Goal: Task Accomplishment & Management: Use online tool/utility

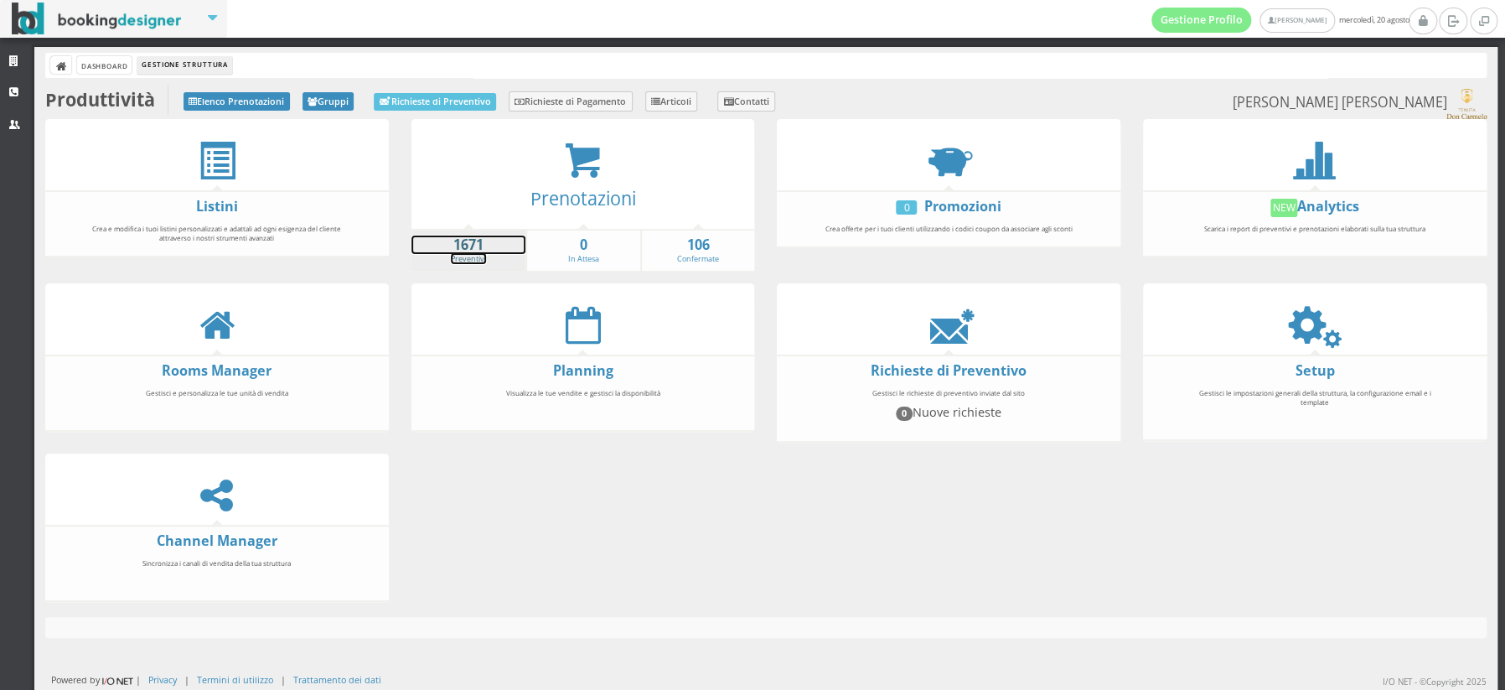
click at [468, 241] on strong "1671" at bounding box center [469, 245] width 115 height 19
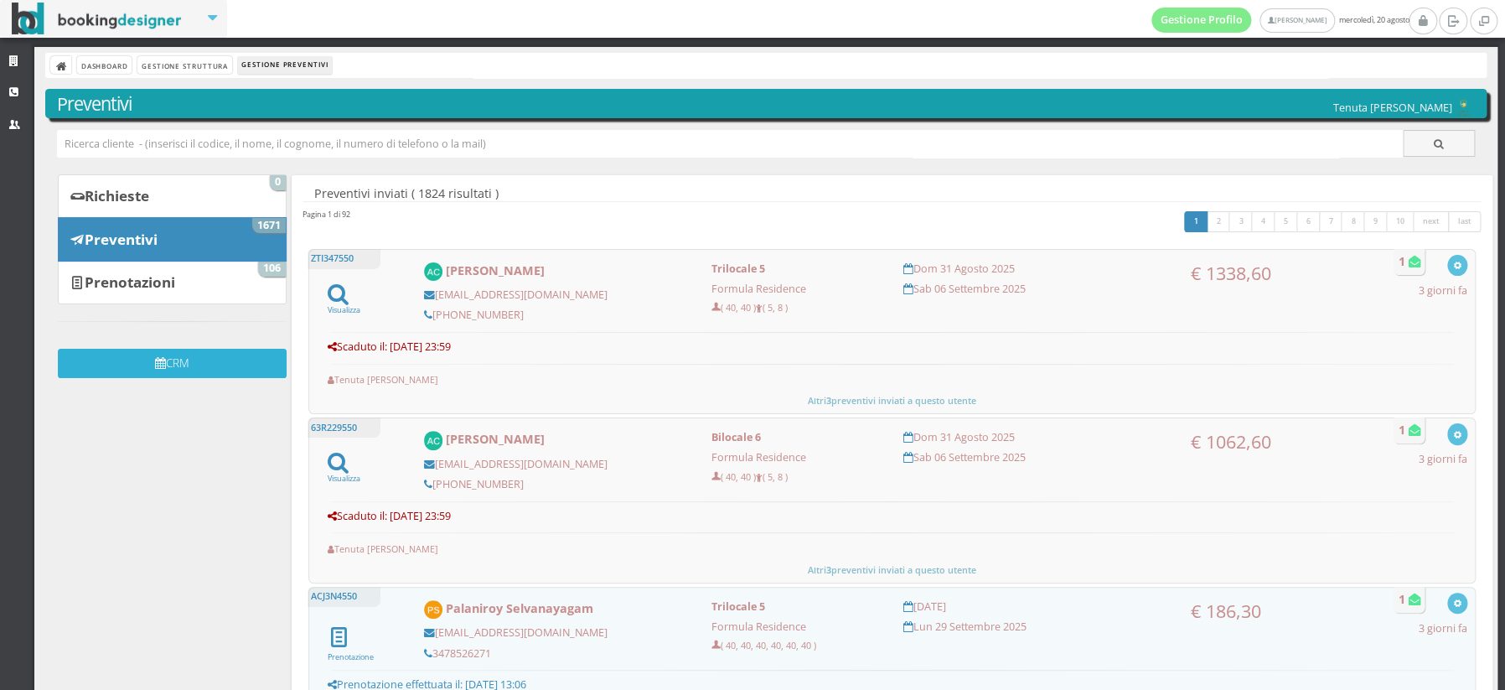
click at [173, 365] on button "CRM" at bounding box center [172, 363] width 229 height 29
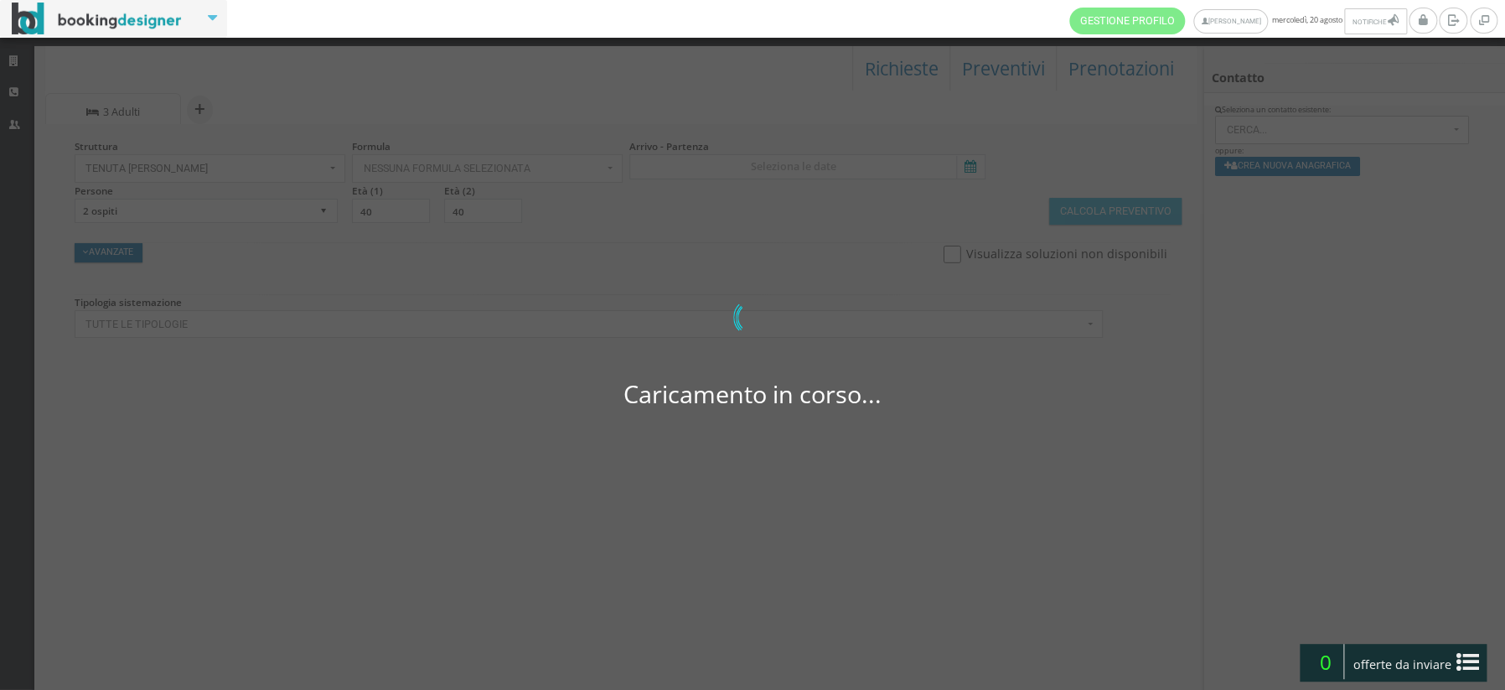
select select
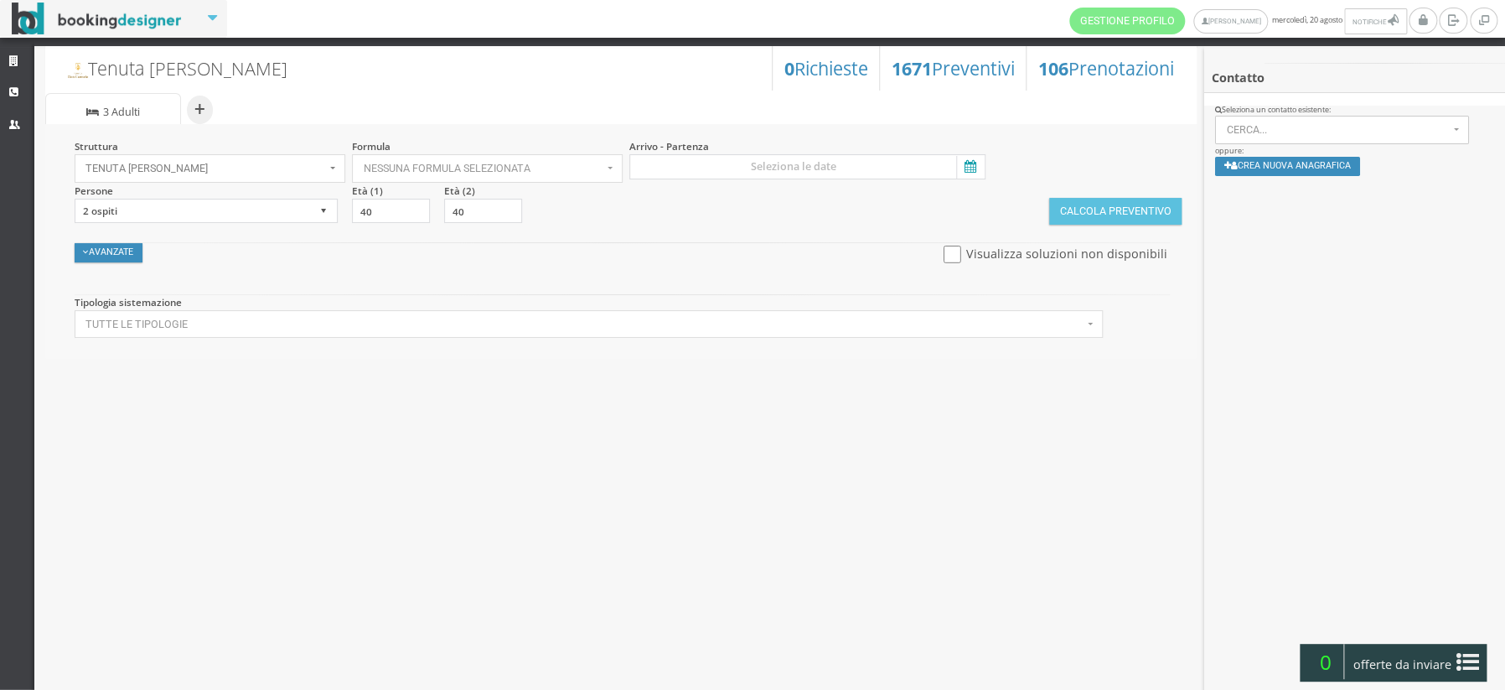
click at [173, 365] on div "Tenuta Don Carmelo 106 Prenotazioni 1671 Preventivi 0 Richieste + Sistemazione …" at bounding box center [621, 369] width 1174 height 662
click at [817, 162] on input at bounding box center [806, 166] width 355 height 25
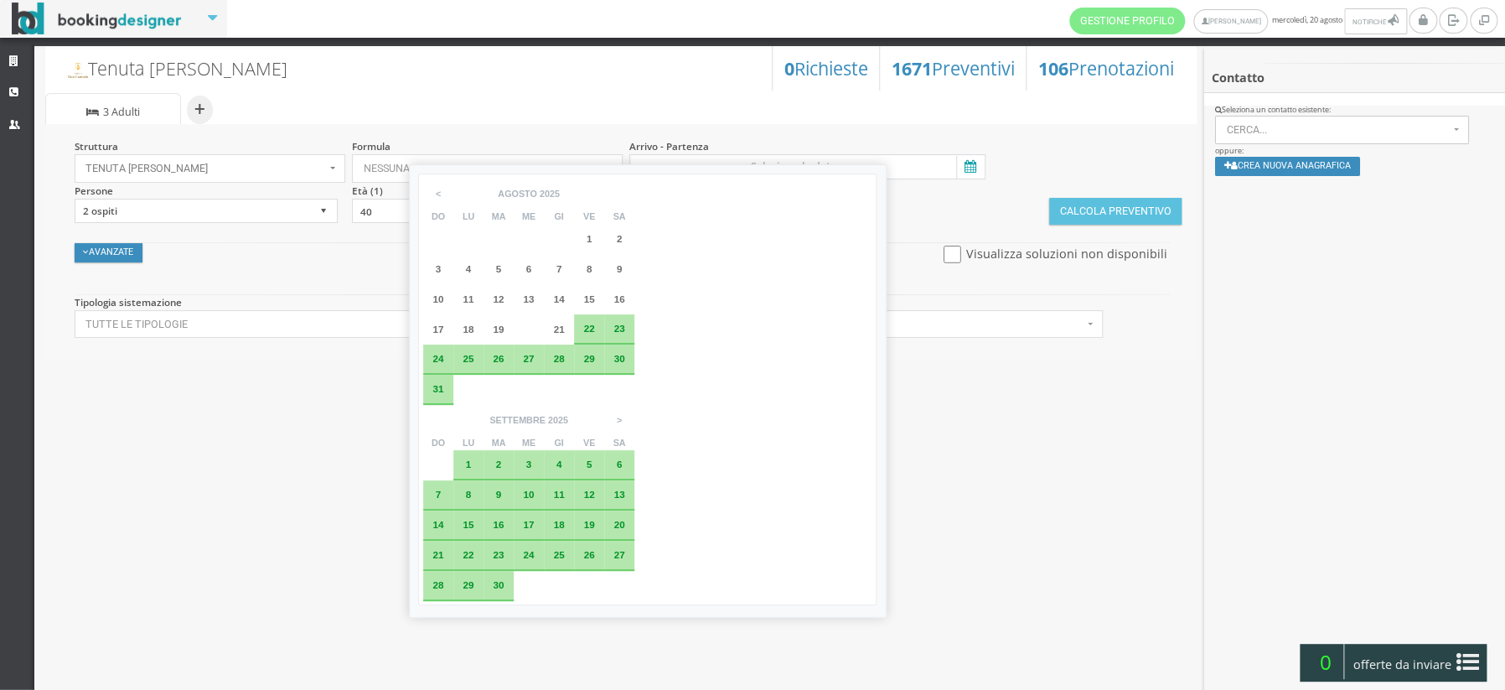
click at [619, 359] on span "30" at bounding box center [619, 358] width 11 height 11
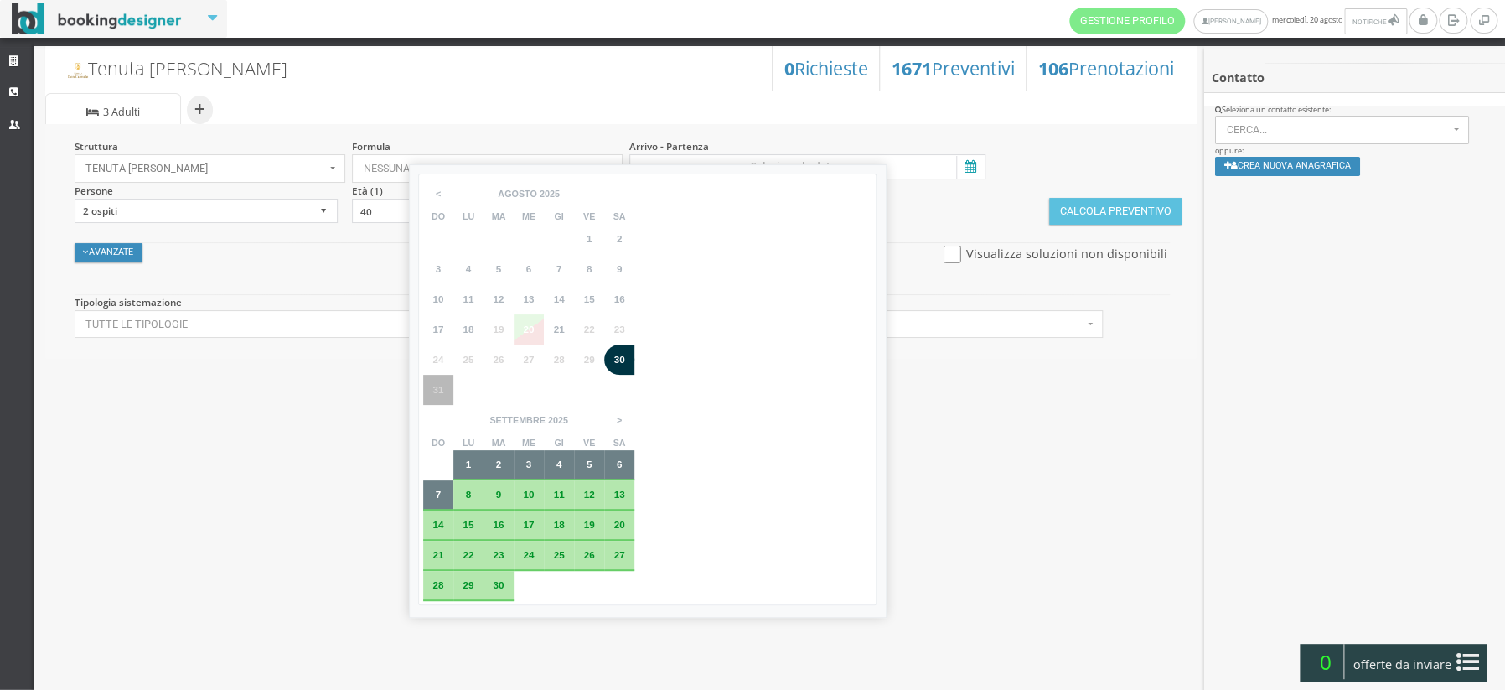
click at [453, 450] on td "31" at bounding box center [438, 465] width 30 height 30
click at [1033, 505] on div "Tenuta Don Carmelo 106 Prenotazioni 1671 Preventivi 0 Richieste + Sistemazione …" at bounding box center [621, 369] width 1174 height 662
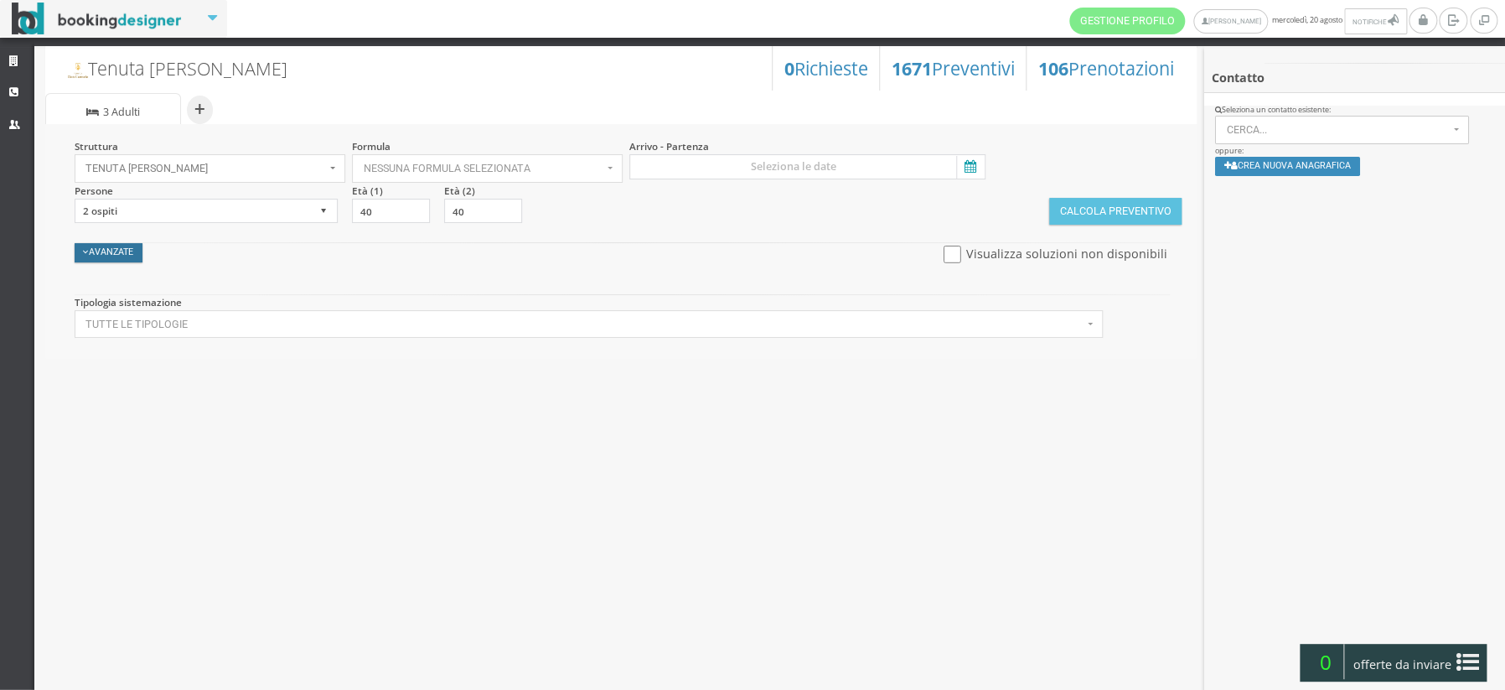
click at [105, 255] on button "Avanzate" at bounding box center [109, 252] width 69 height 19
click at [755, 335] on input "checkbox" at bounding box center [758, 331] width 21 height 18
checkbox input "true"
click at [966, 167] on icon at bounding box center [968, 167] width 25 height 23
click at [966, 167] on input at bounding box center [806, 166] width 355 height 25
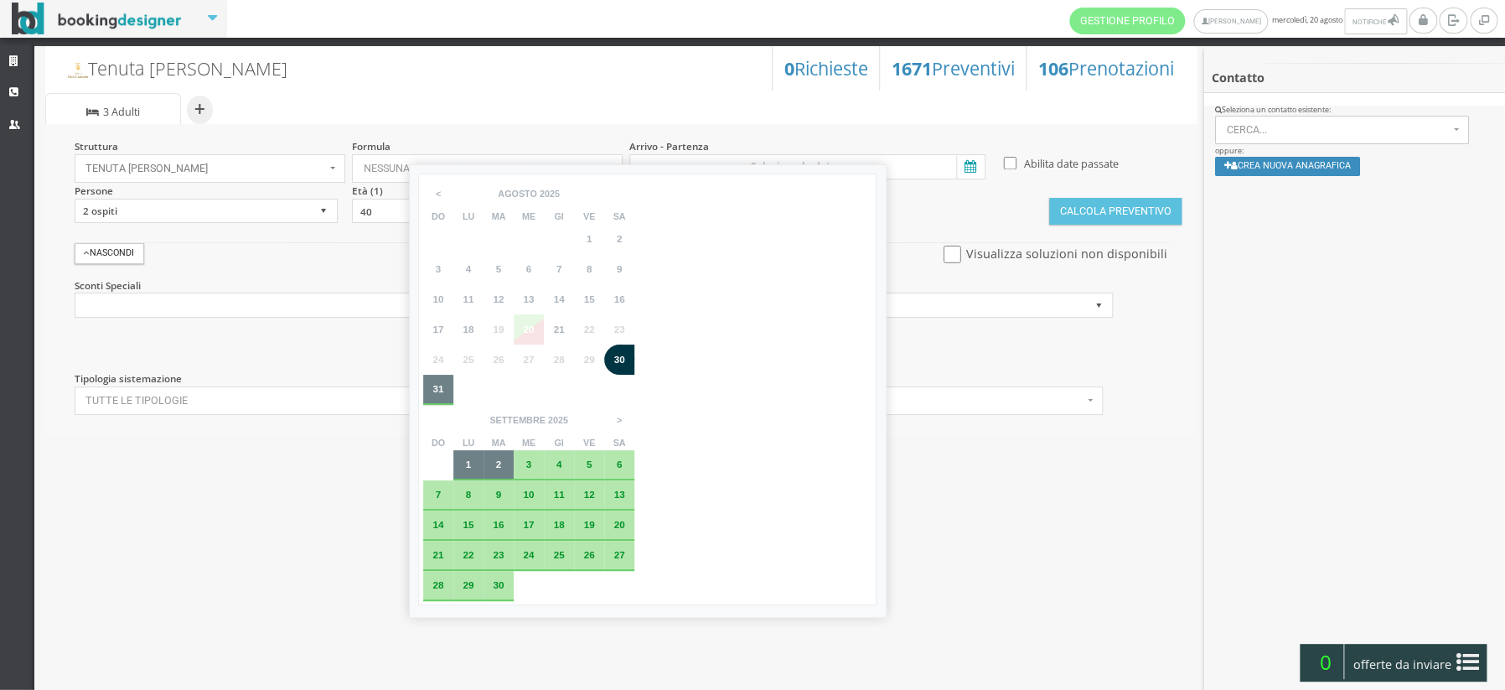
click at [621, 368] on div "30" at bounding box center [619, 359] width 30 height 30
click at [438, 391] on span "31" at bounding box center [437, 388] width 11 height 11
type input "30 ago 2025 - 31 ago 2025"
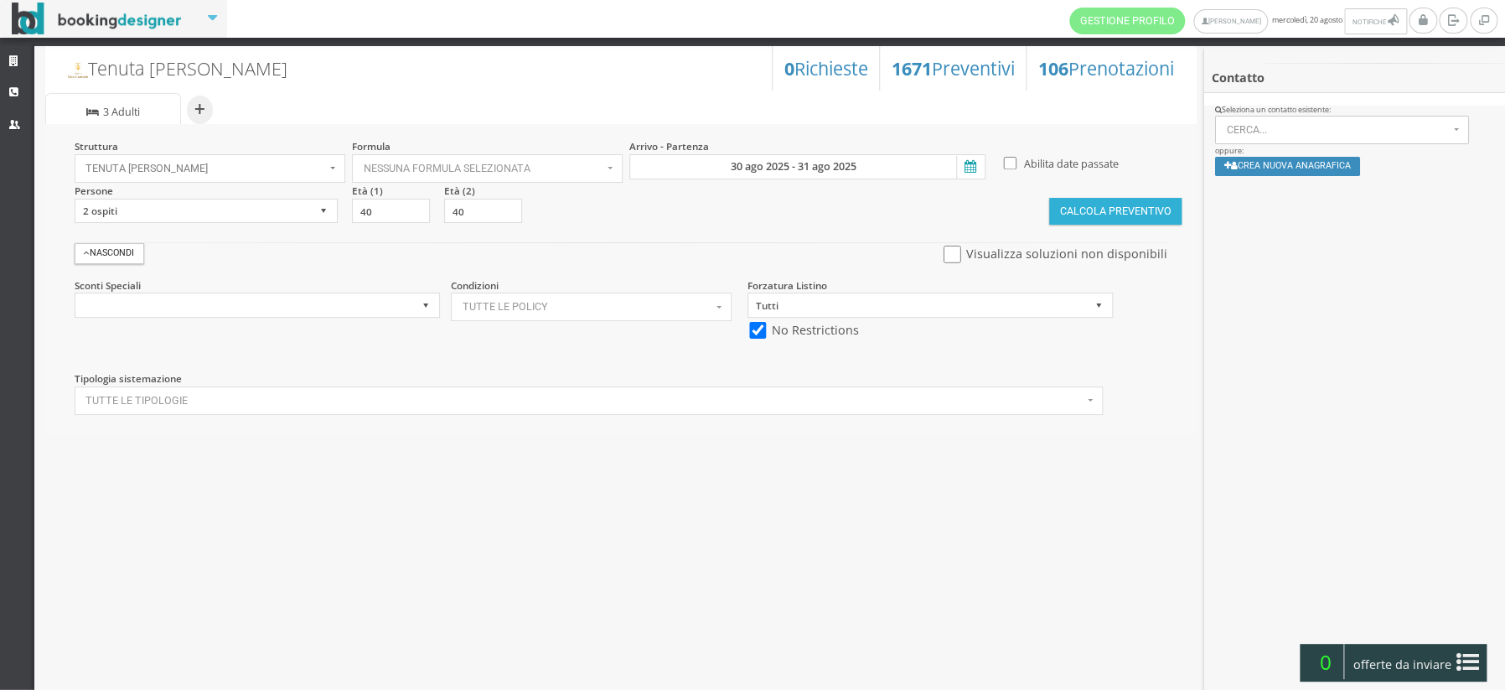
click at [1111, 217] on button "Calcola Preventivo" at bounding box center [1115, 211] width 132 height 27
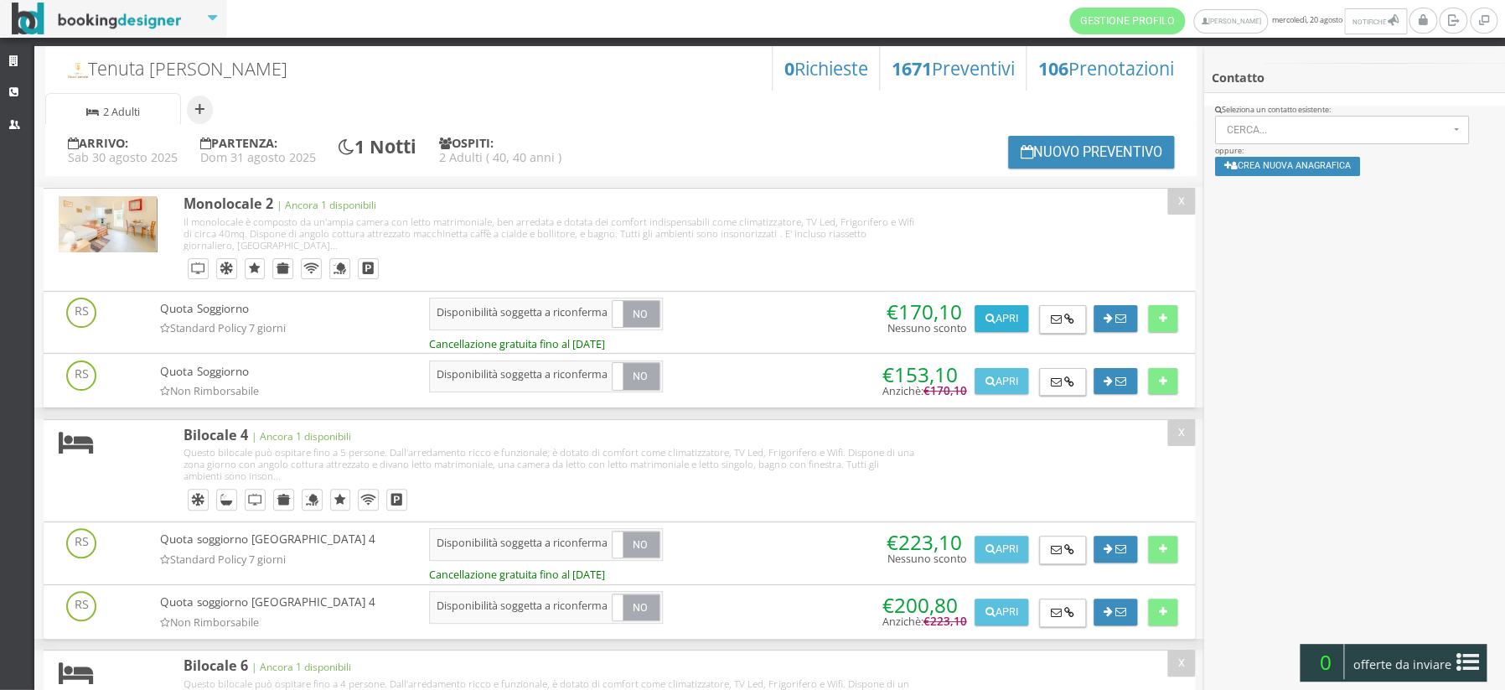
click at [1002, 318] on button "Apri" at bounding box center [1002, 318] width 54 height 27
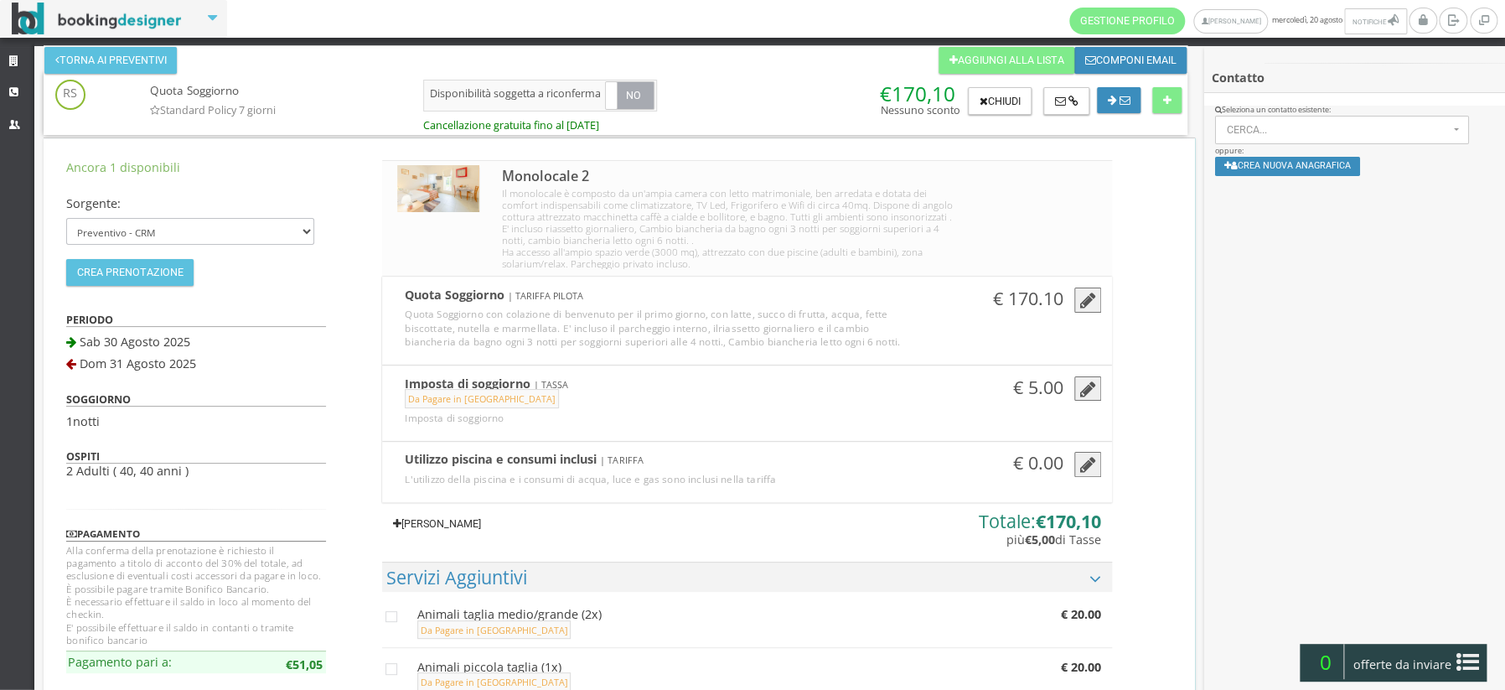
click at [459, 519] on link "[PERSON_NAME]" at bounding box center [436, 523] width 109 height 27
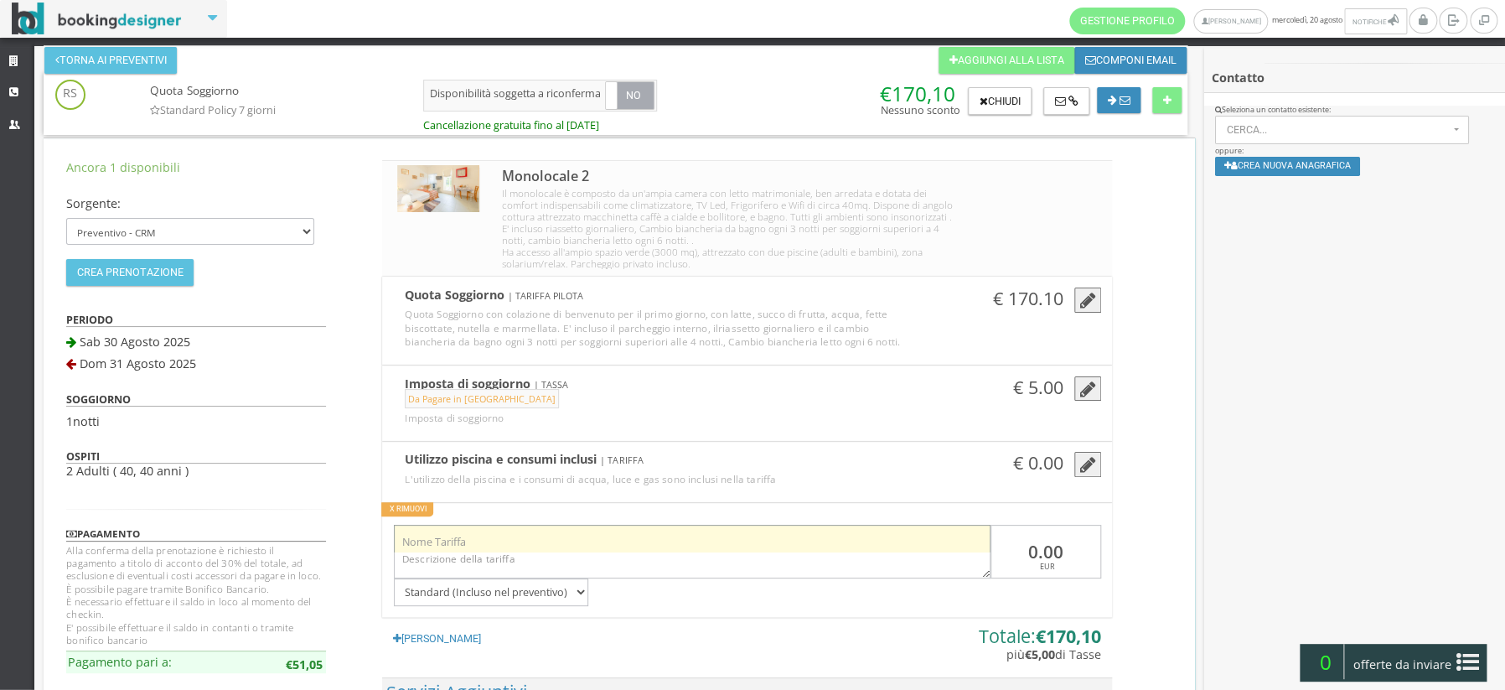
click at [451, 531] on input "text" at bounding box center [692, 539] width 597 height 28
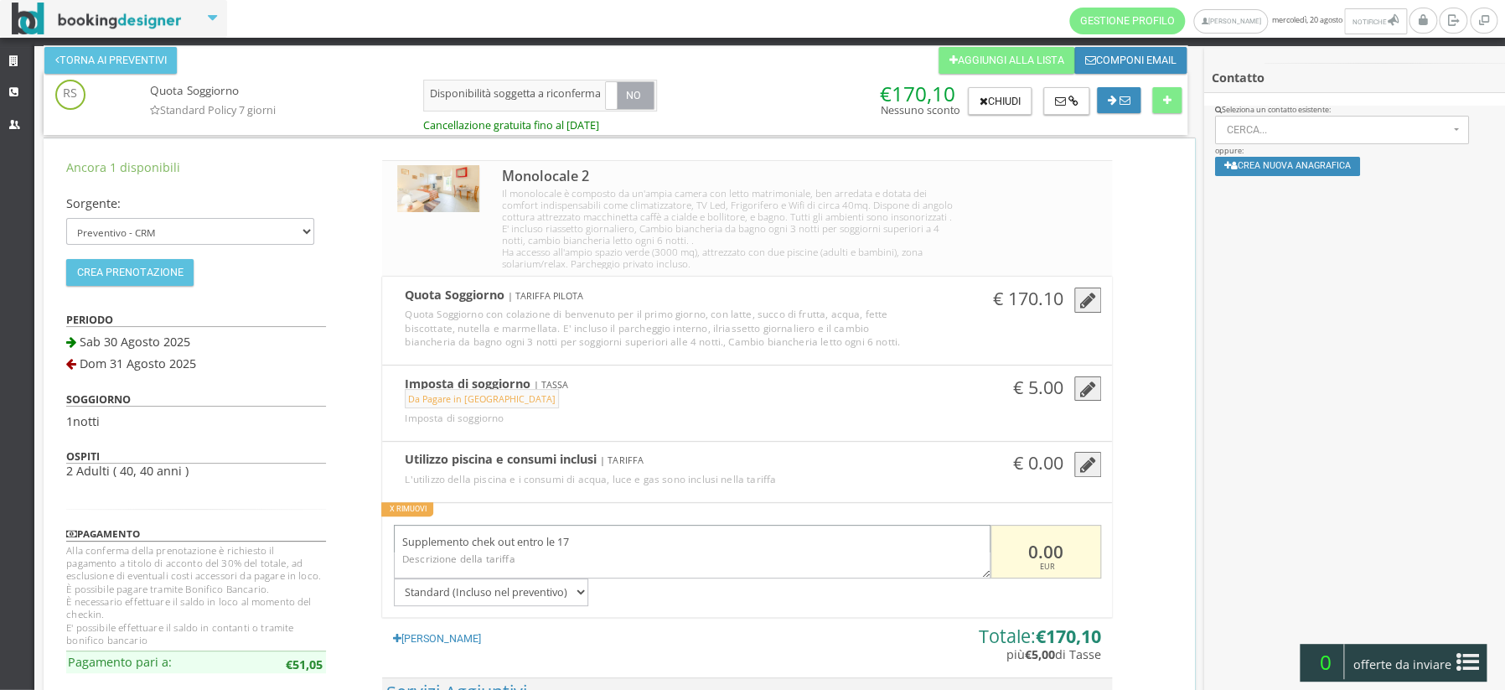
type input "Supplemento chek out entro le 17"
click at [1018, 551] on input "0.00" at bounding box center [1046, 552] width 111 height 54
type input "30.00"
click at [1160, 106] on button at bounding box center [1166, 100] width 29 height 27
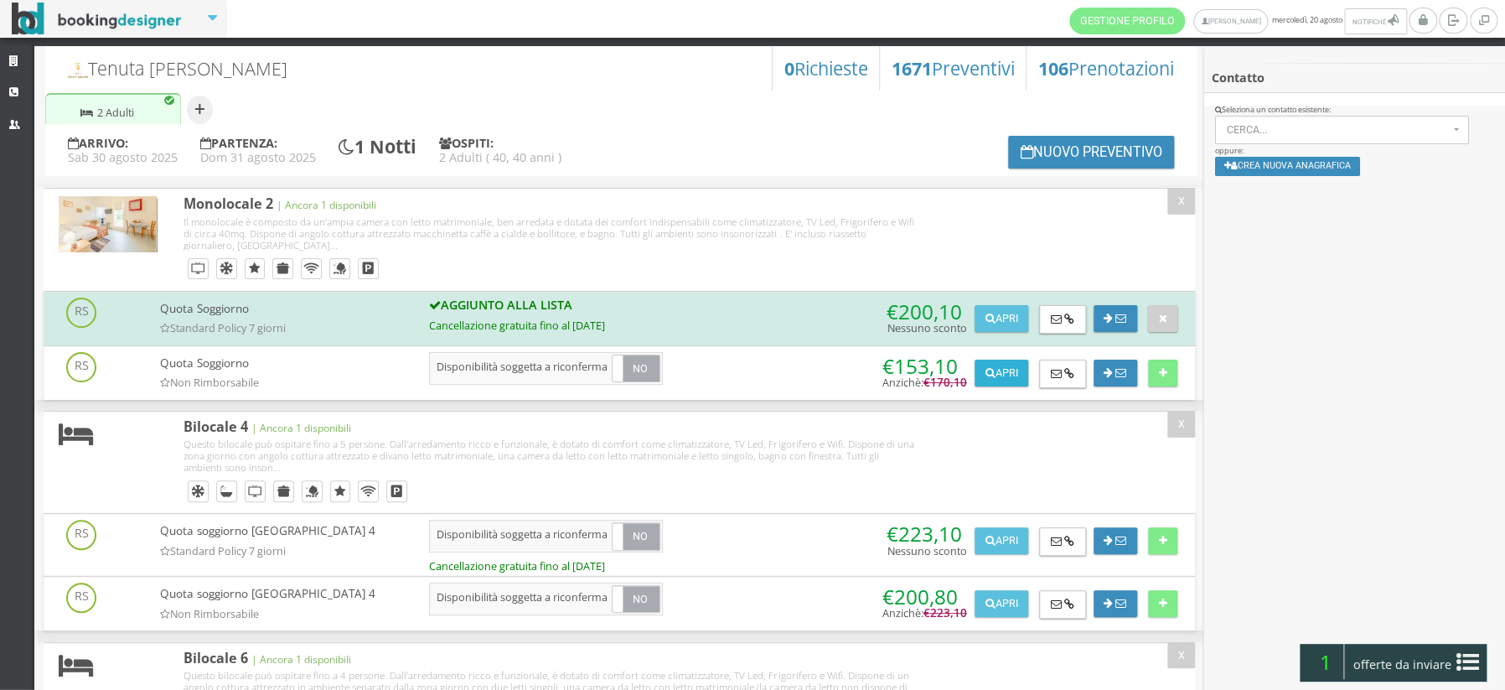
click at [998, 370] on button "Apri" at bounding box center [1002, 373] width 54 height 27
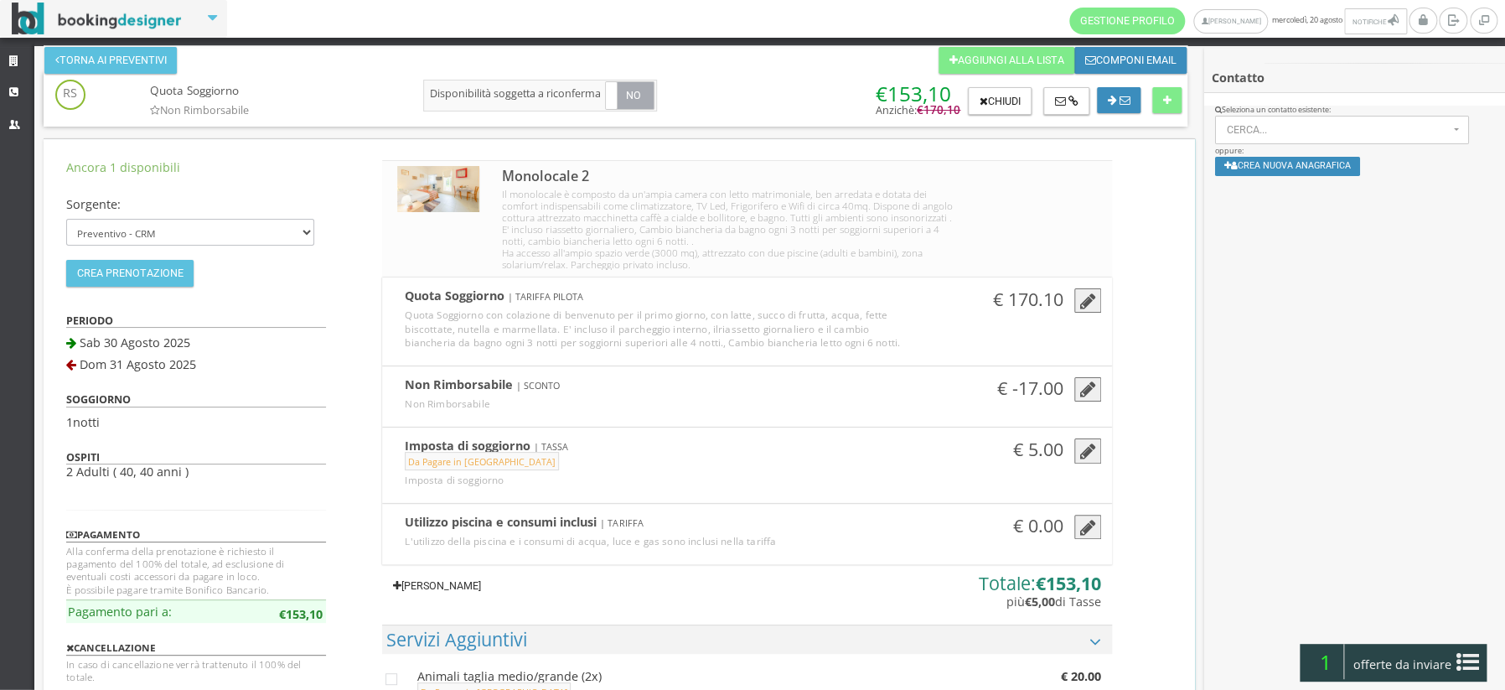
click at [443, 583] on link "[PERSON_NAME]" at bounding box center [436, 585] width 109 height 27
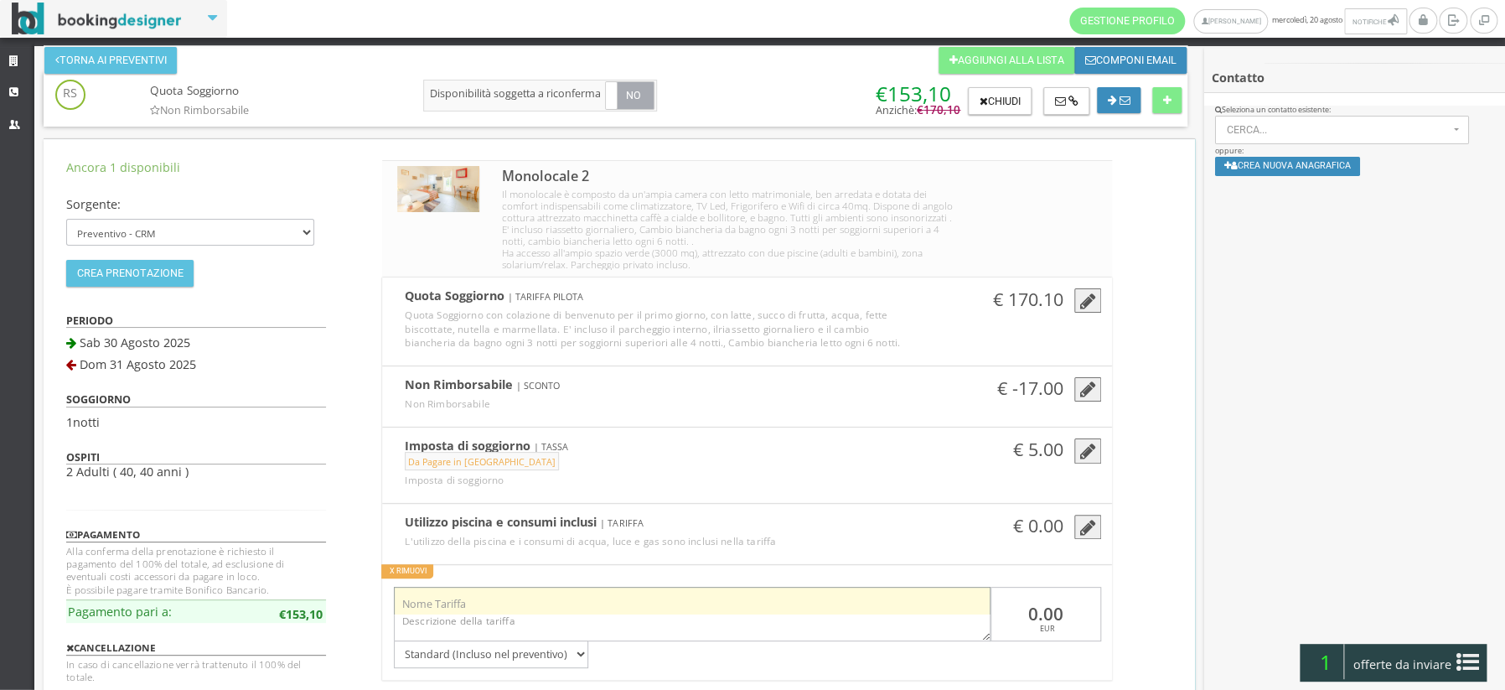
click at [441, 604] on input "text" at bounding box center [692, 601] width 597 height 28
type input "Supplemento chek out entro le 17"
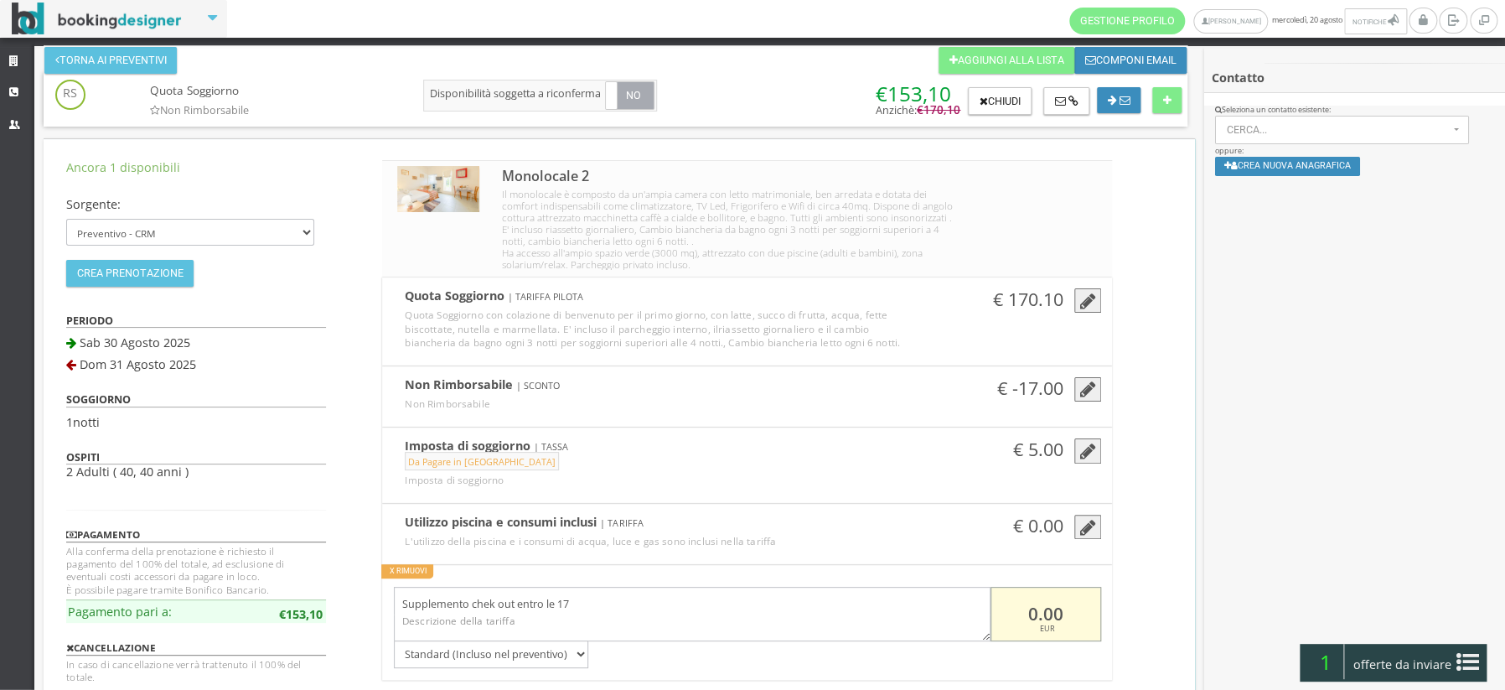
click at [1021, 616] on input "0.00" at bounding box center [1046, 614] width 111 height 54
type input "30.00"
click at [1162, 96] on icon at bounding box center [1166, 101] width 8 height 11
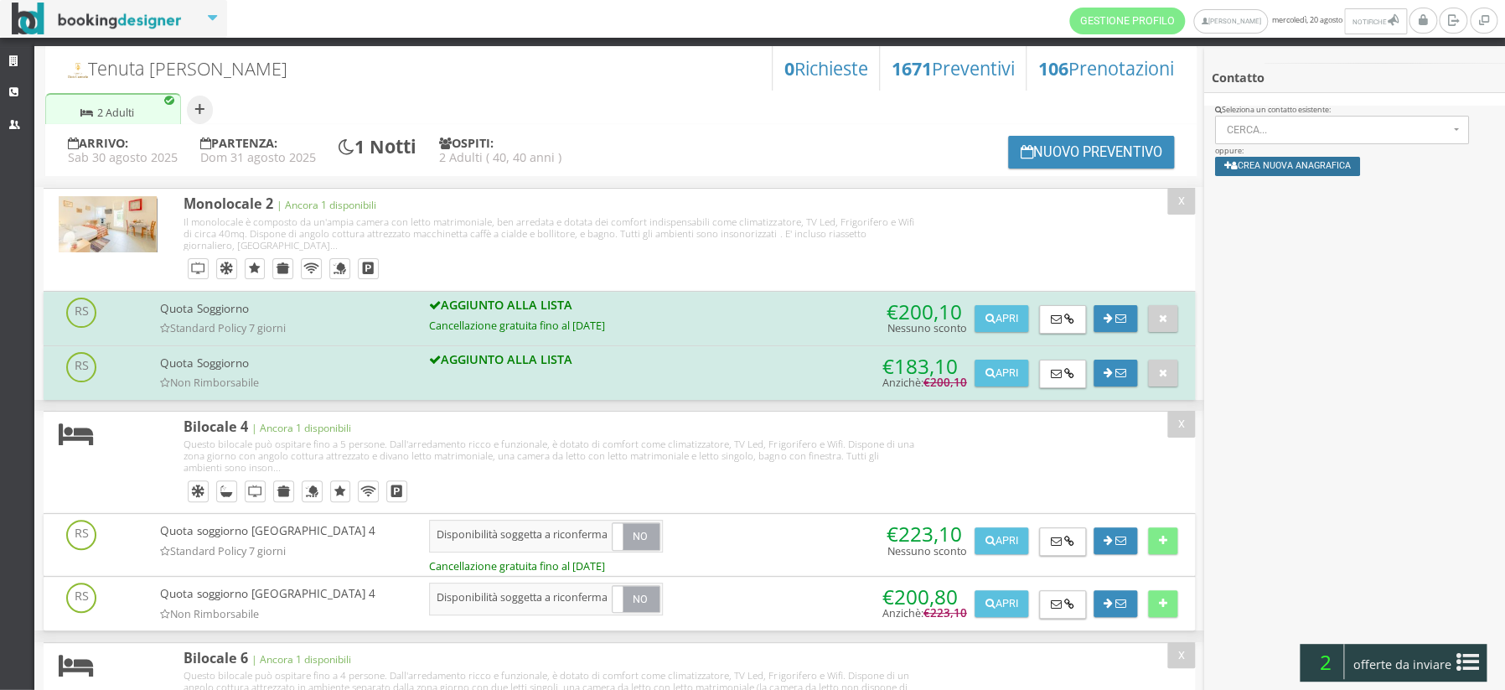
click at [1268, 173] on button "Crea nuova anagrafica" at bounding box center [1287, 166] width 145 height 19
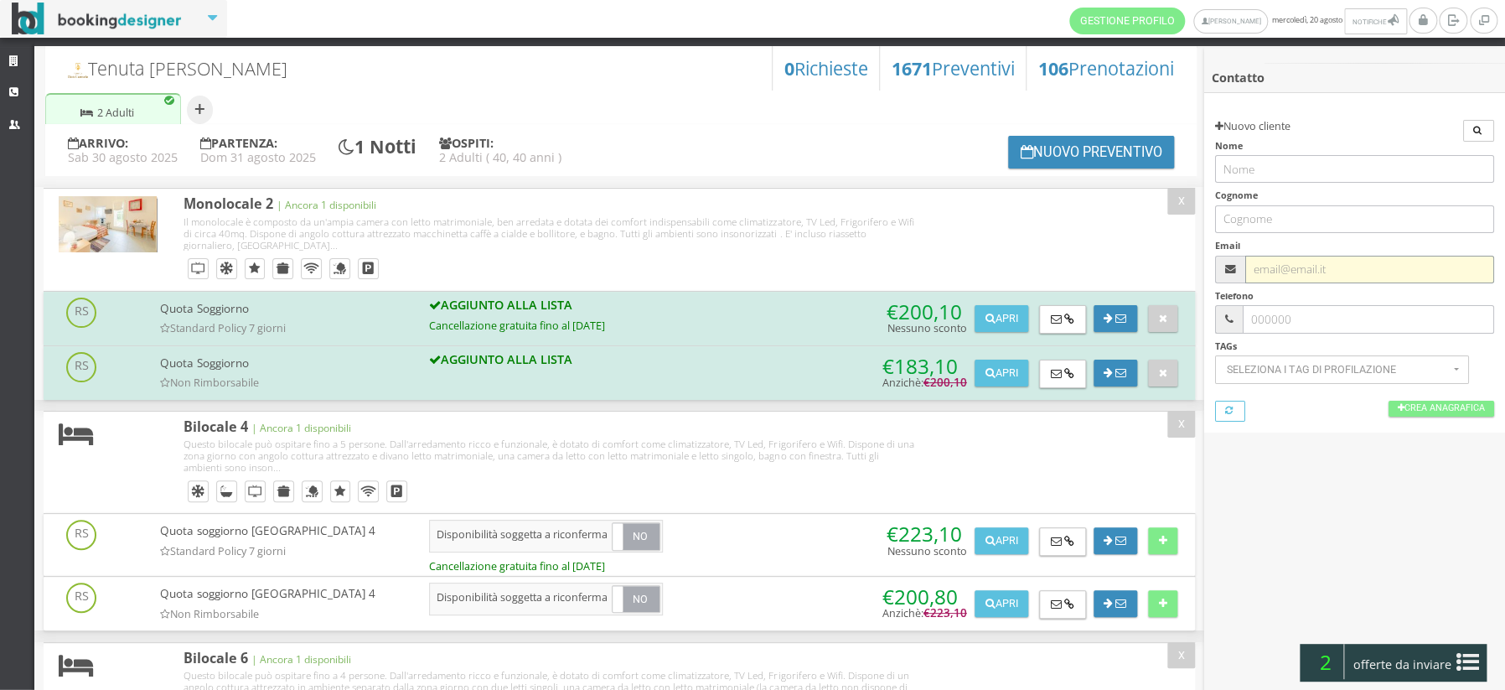
click at [1273, 266] on input "text" at bounding box center [1369, 270] width 249 height 28
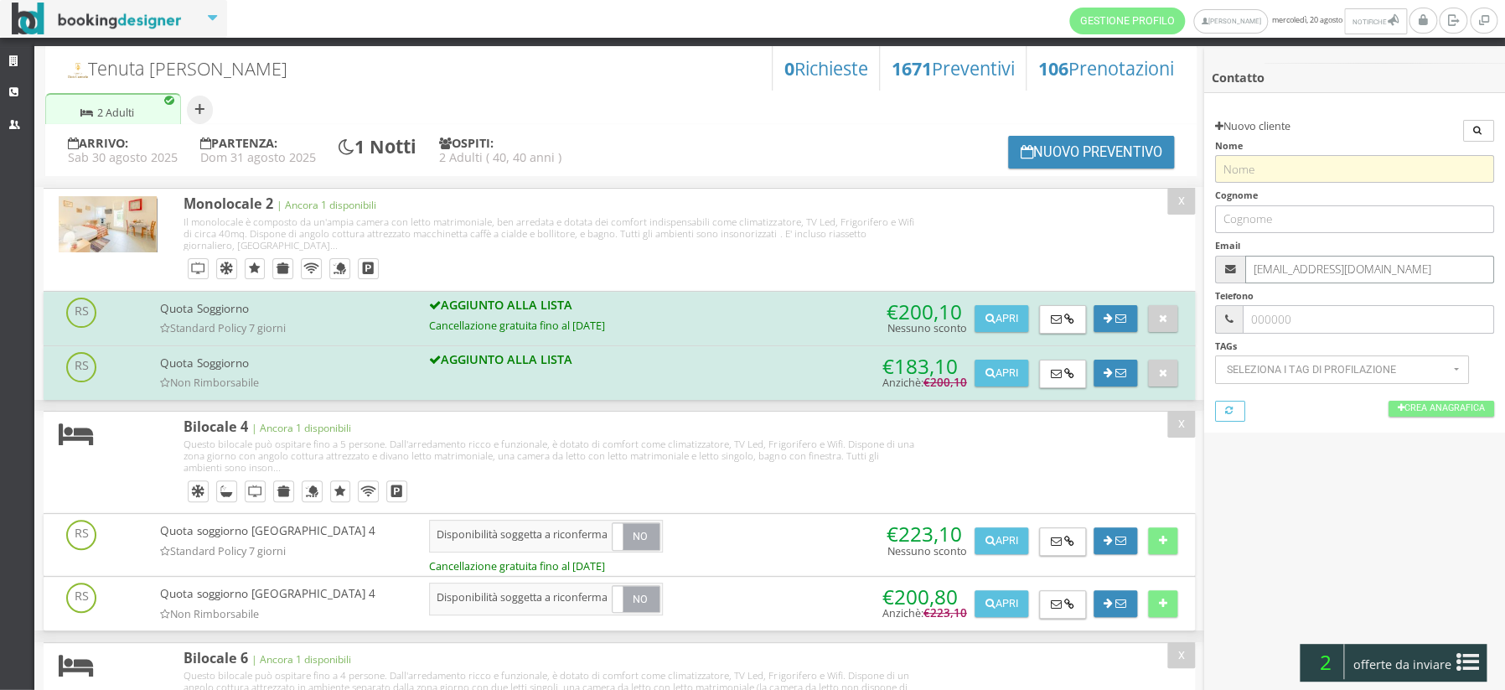
type input "[EMAIL_ADDRESS][DOMAIN_NAME]"
click at [1319, 170] on input "text" at bounding box center [1354, 169] width 278 height 28
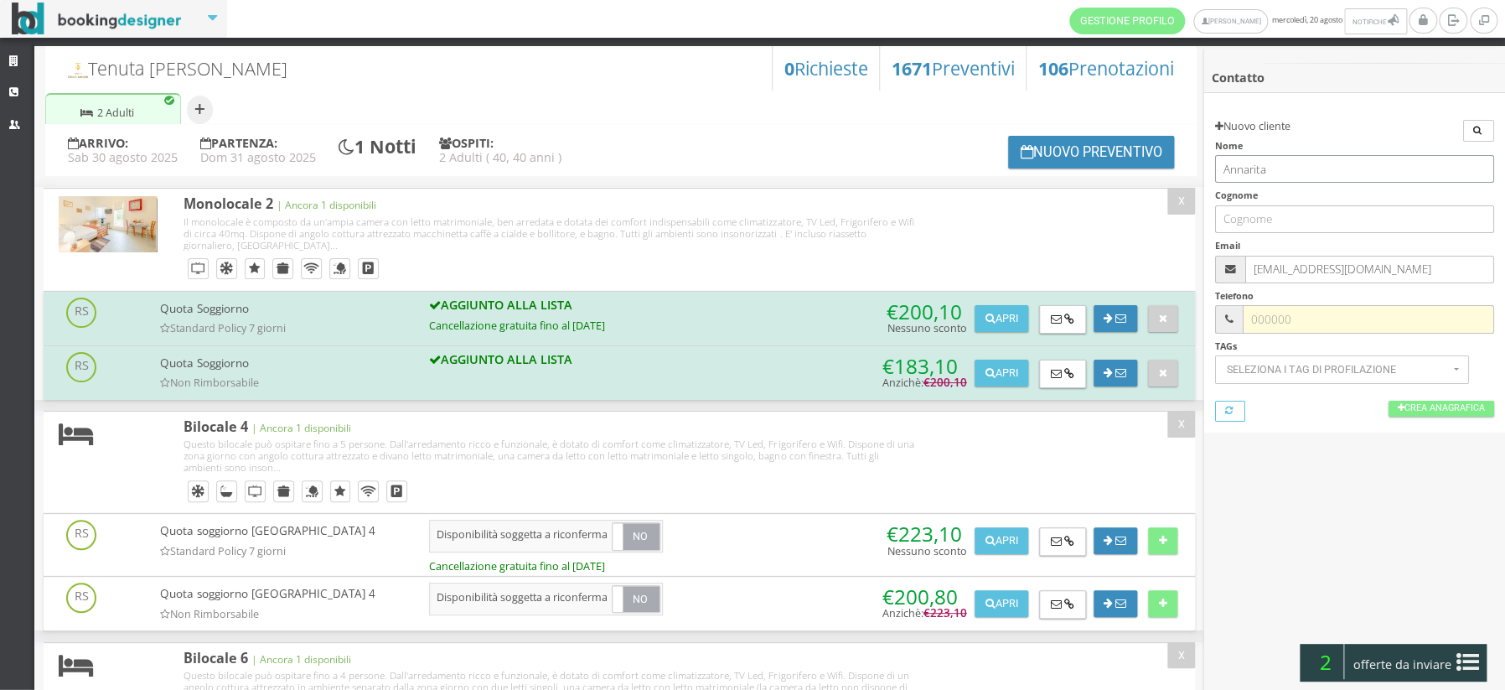
type input "Annarita"
click at [1306, 322] on input "text" at bounding box center [1368, 319] width 251 height 28
type input "3513432380"
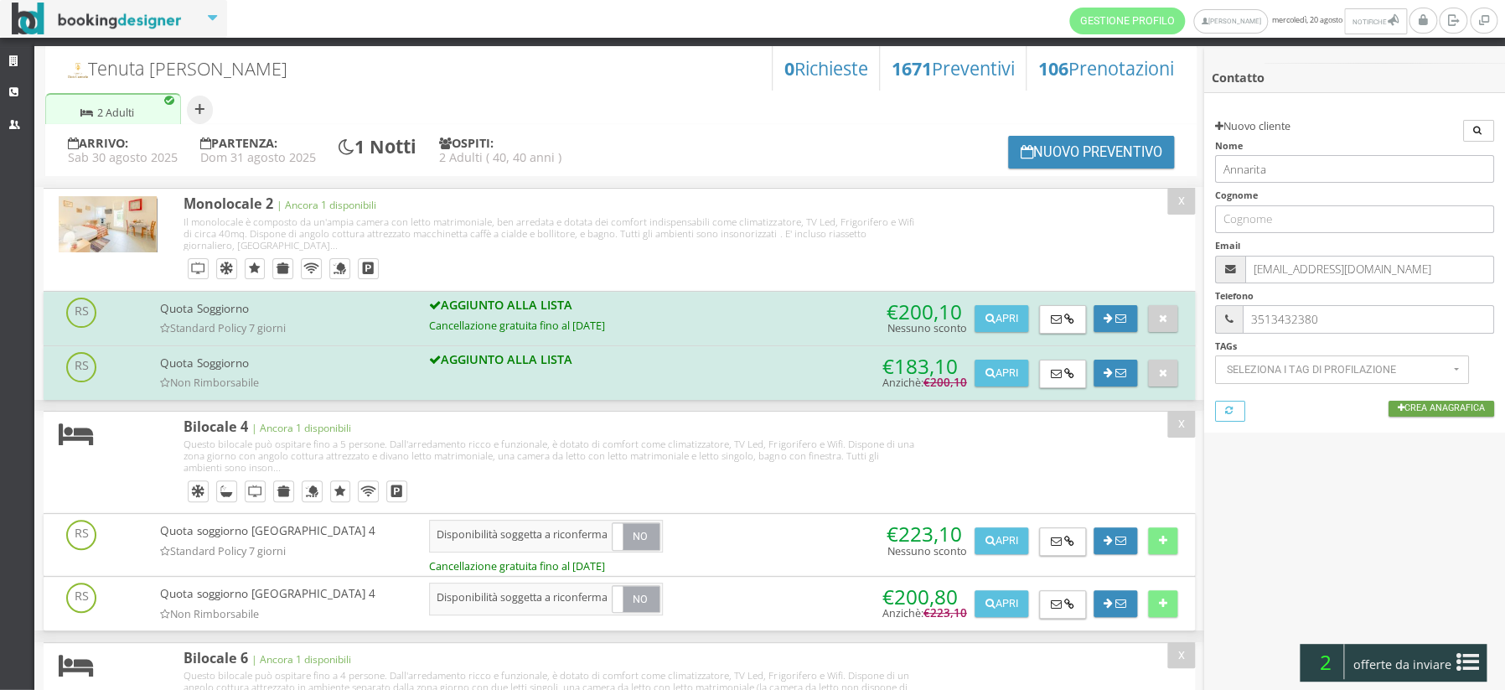
click at [1447, 405] on link "Crea Anagrafica" at bounding box center [1442, 409] width 106 height 16
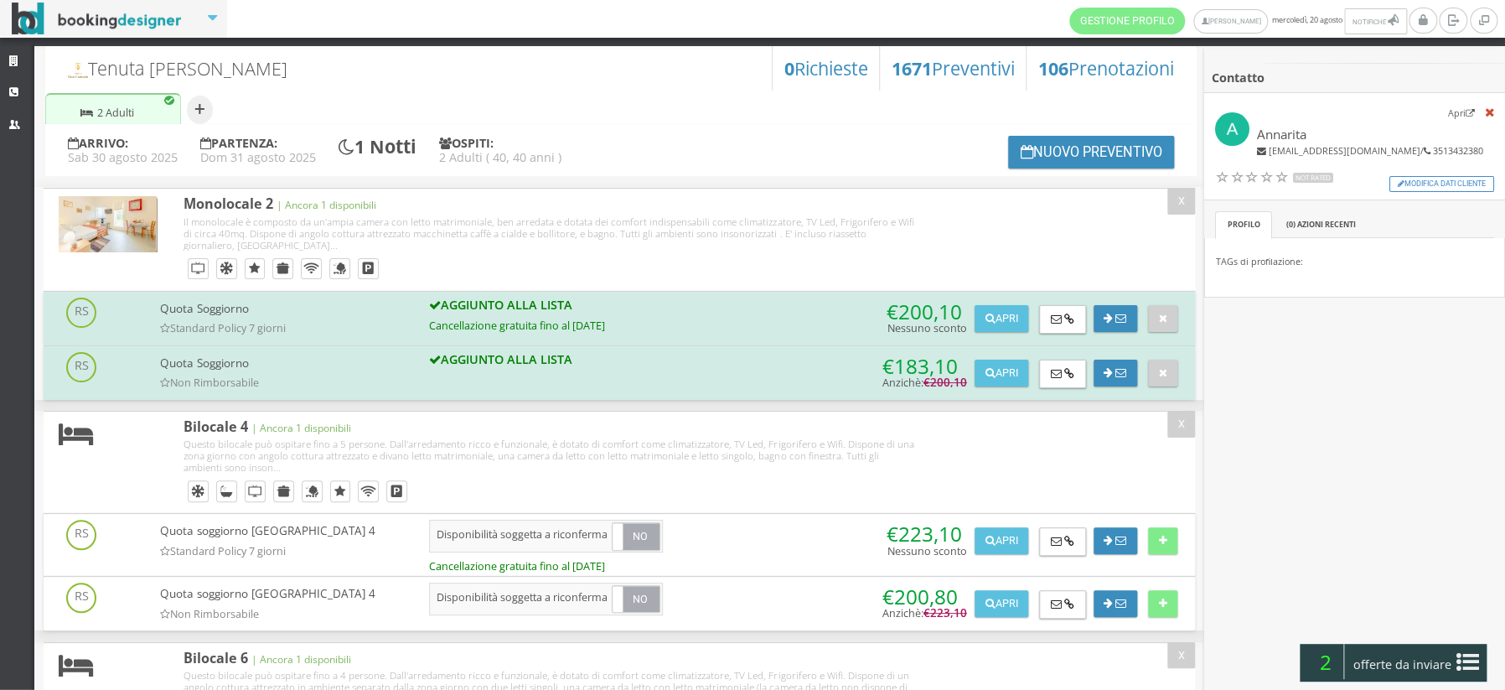
click at [1385, 665] on span "offerte da inviare" at bounding box center [1402, 664] width 109 height 27
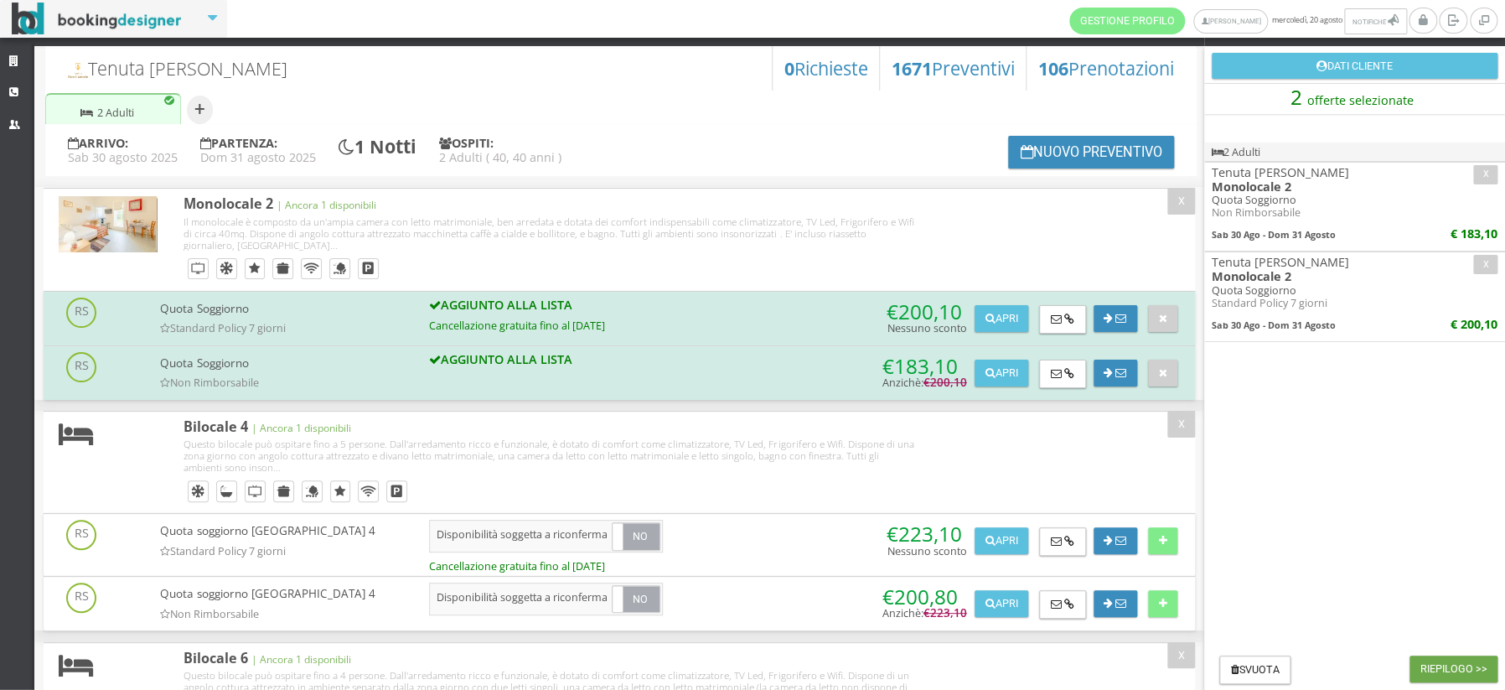
click at [1446, 665] on button "Riepilogo >>" at bounding box center [1454, 668] width 88 height 27
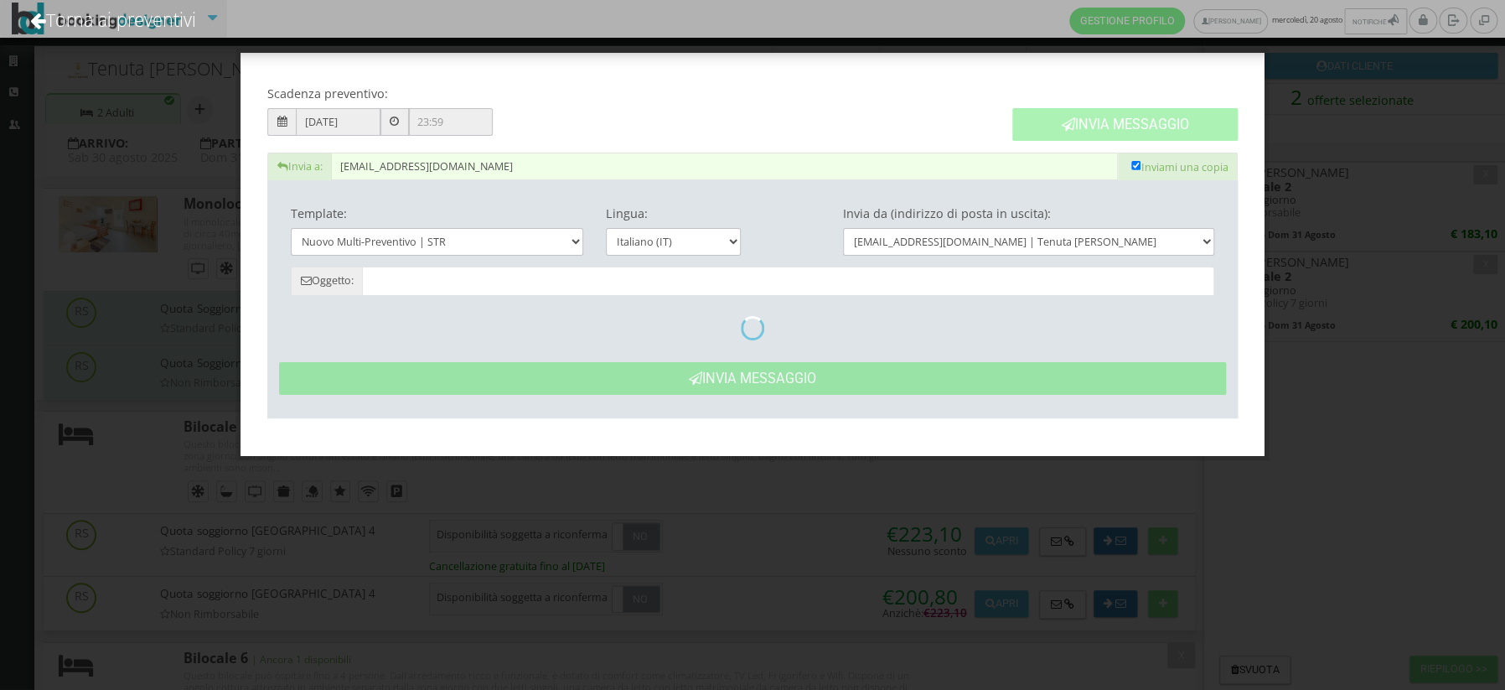
type input "Tenuta [PERSON_NAME]: Preventivo - Annarita"
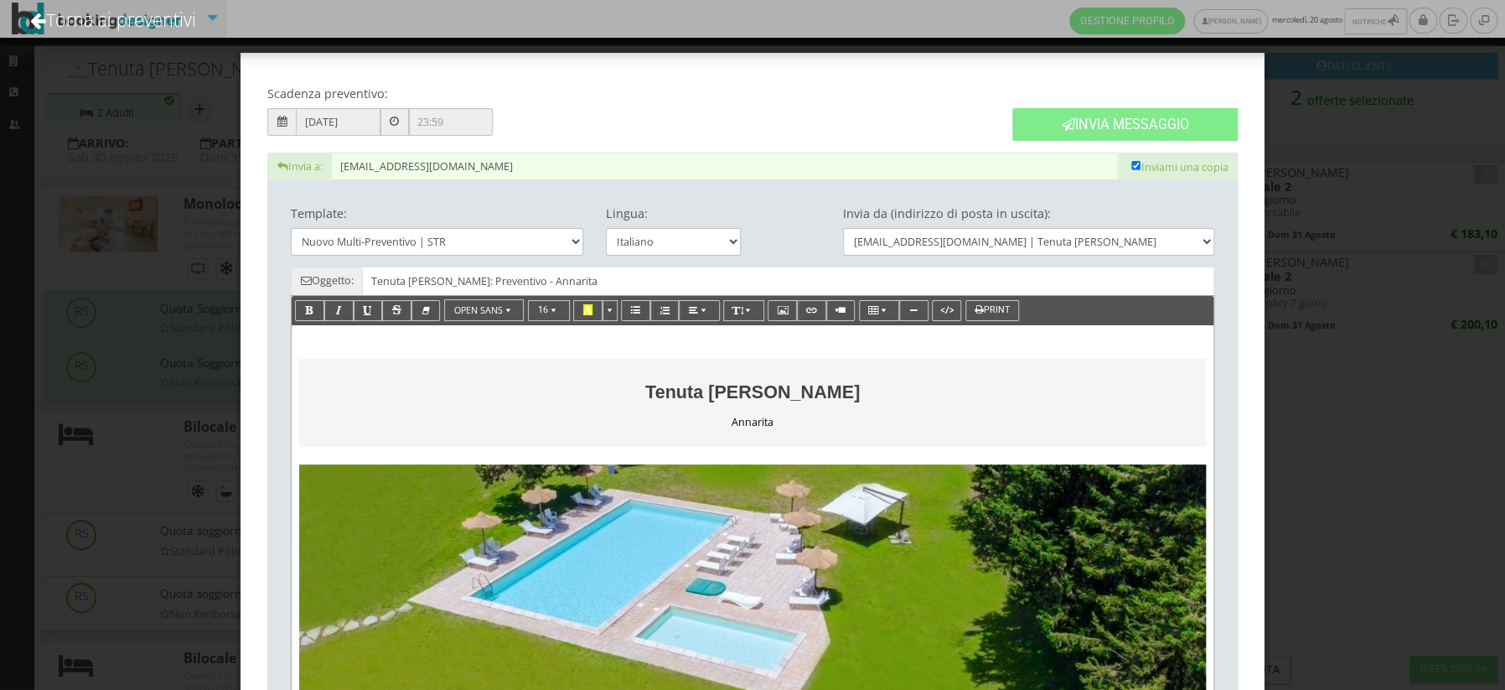
click at [332, 122] on input "[DATE]" at bounding box center [338, 122] width 84 height 28
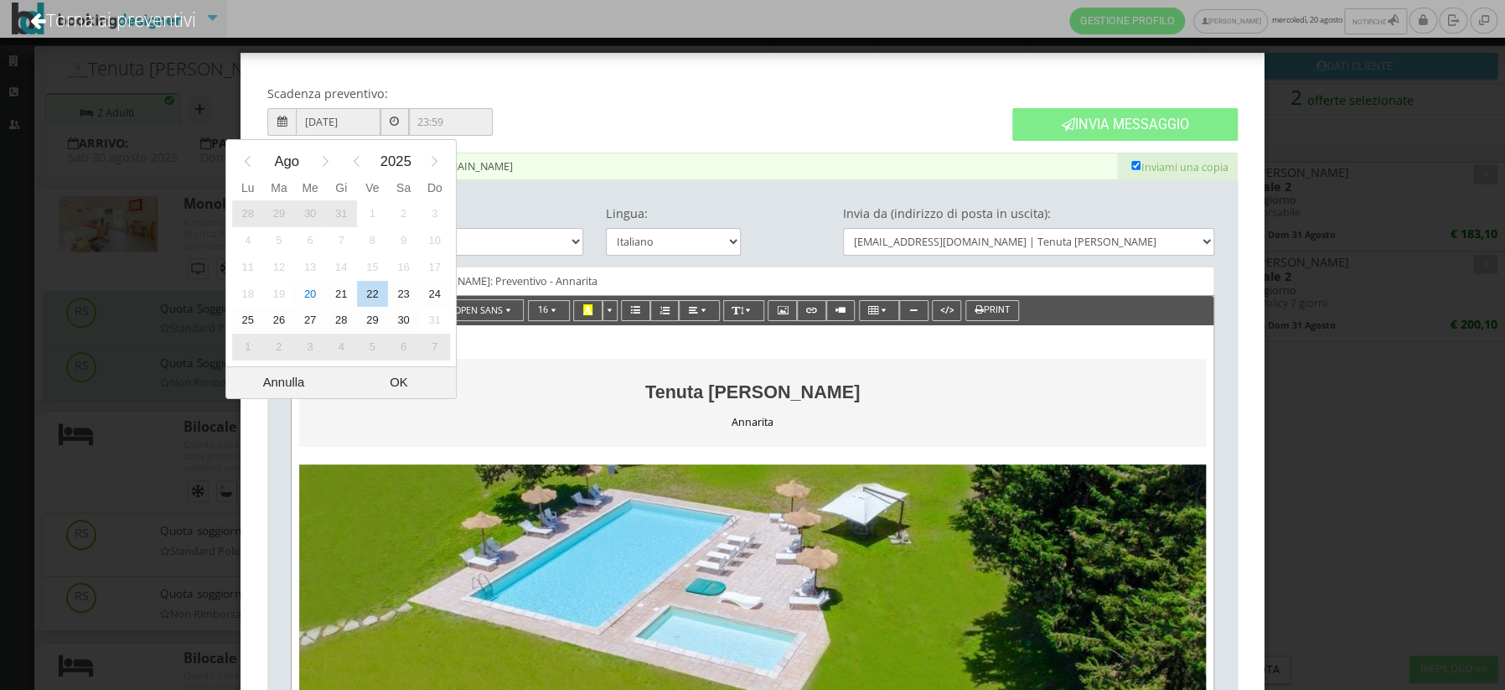
click at [338, 291] on div "21" at bounding box center [341, 294] width 31 height 27
click at [412, 387] on div "OK" at bounding box center [398, 382] width 115 height 31
type input "[DATE]"
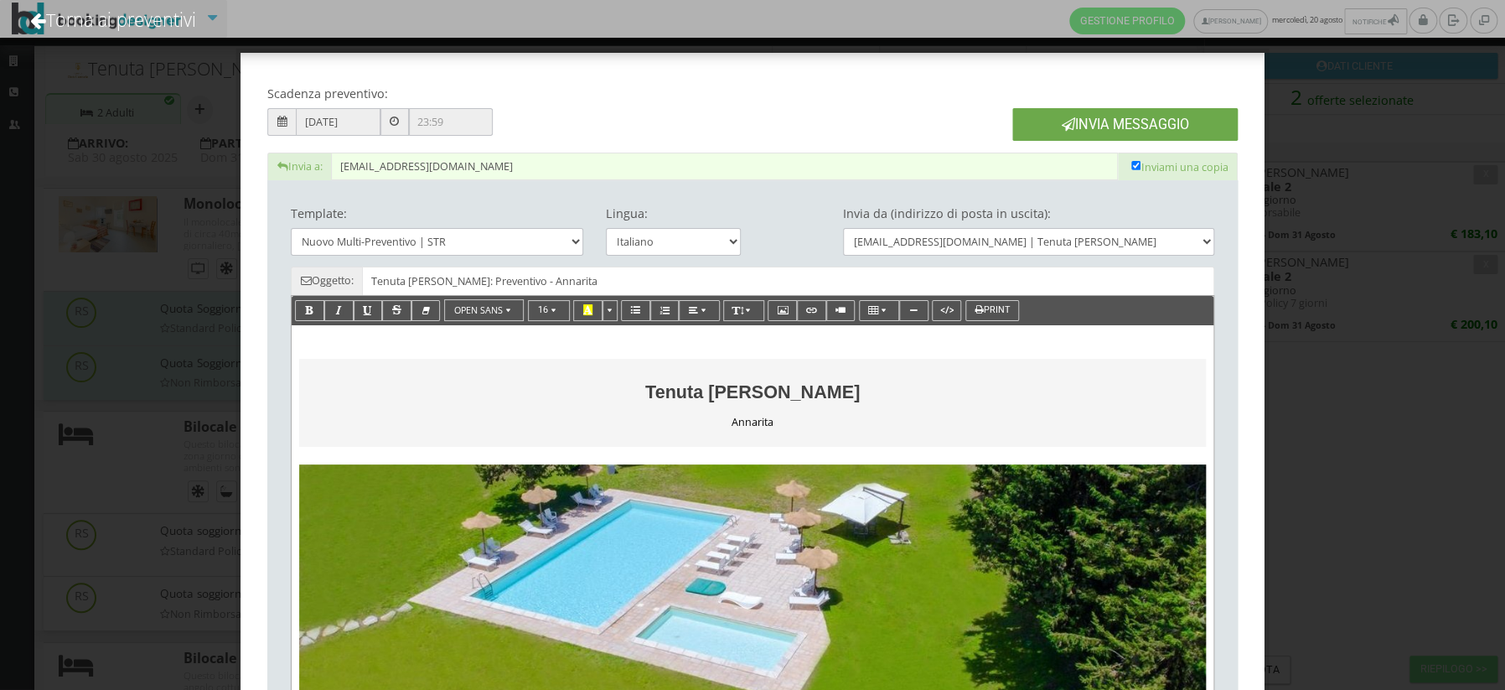
click at [1106, 122] on button "Invia Messaggio" at bounding box center [1124, 124] width 225 height 33
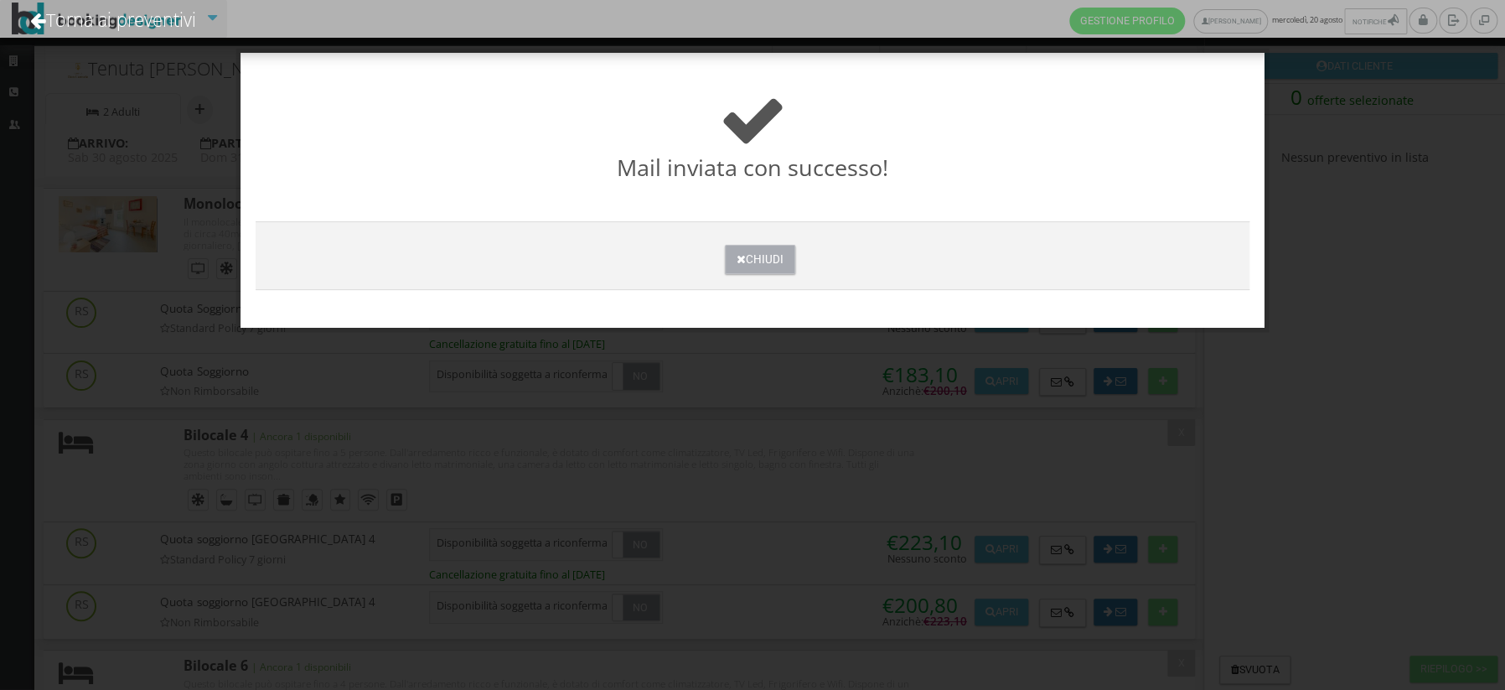
click at [765, 252] on button "Chiudi" at bounding box center [760, 259] width 70 height 29
